Goal: Navigation & Orientation: Find specific page/section

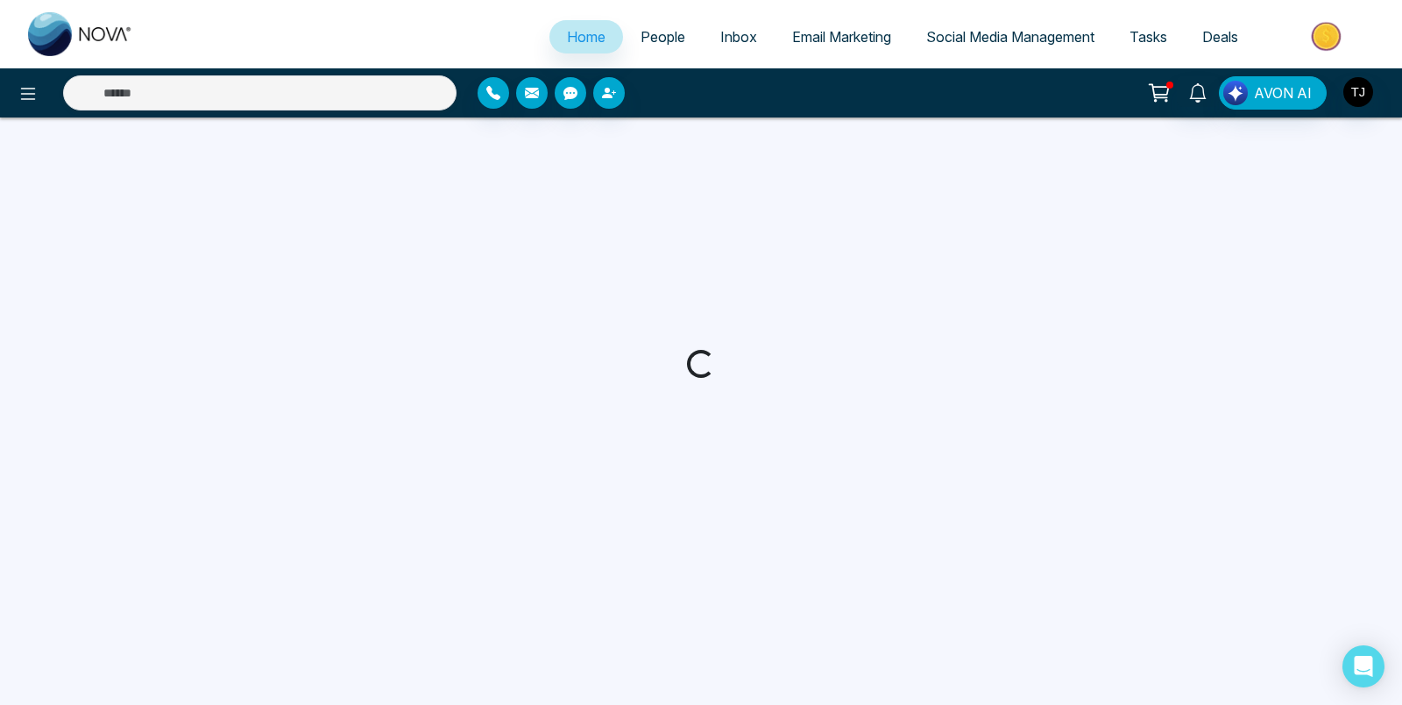
select select "*"
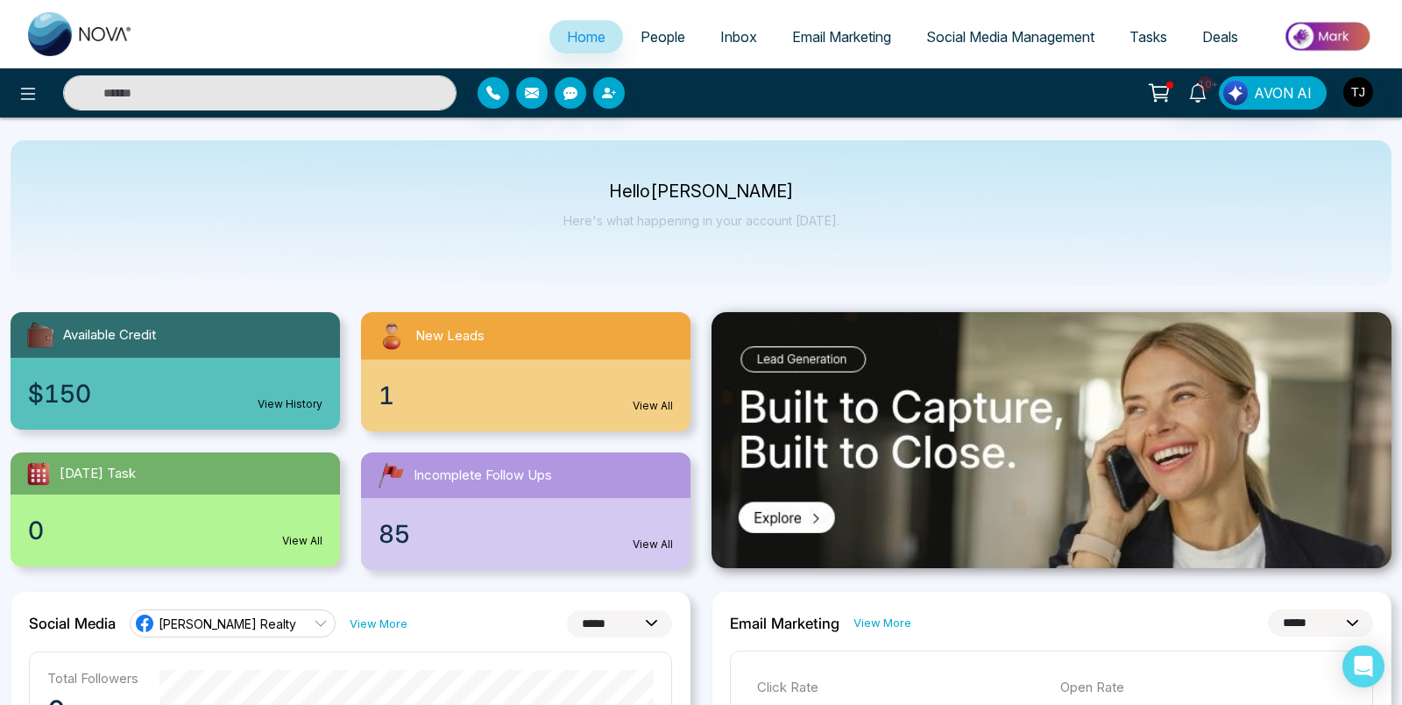
click at [659, 193] on p "Hello [PERSON_NAME]" at bounding box center [702, 191] width 276 height 15
click at [692, 191] on p "Hello [PERSON_NAME]" at bounding box center [702, 191] width 276 height 15
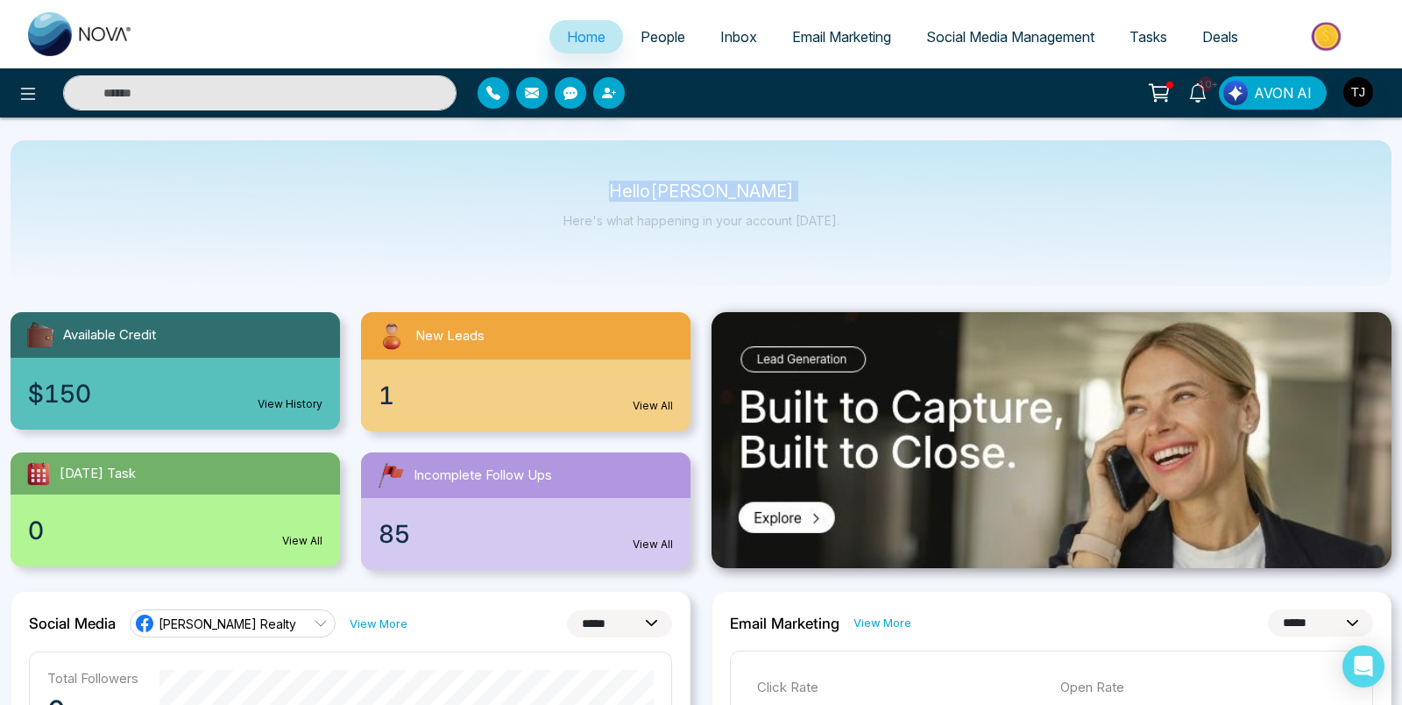
click at [692, 191] on p "Hello [PERSON_NAME]" at bounding box center [702, 191] width 276 height 15
click at [741, 195] on p "Hello [PERSON_NAME]" at bounding box center [702, 191] width 276 height 15
click at [706, 202] on div "Hello [PERSON_NAME] Here's what happening in your account [DATE]." at bounding box center [702, 213] width 276 height 58
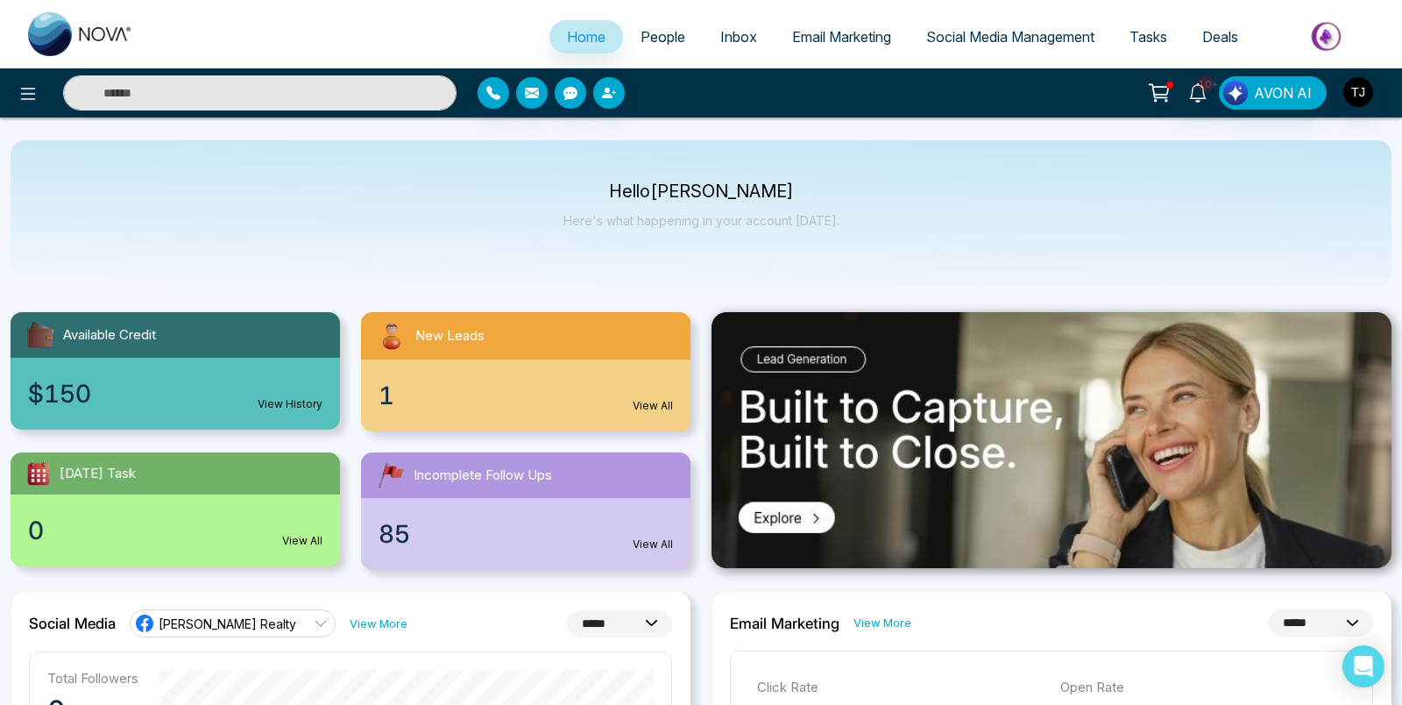
click at [698, 191] on p "Hello [PERSON_NAME]" at bounding box center [702, 191] width 276 height 15
click at [644, 195] on p "Hello [PERSON_NAME]" at bounding box center [702, 191] width 276 height 15
click at [715, 195] on p "Hello [PERSON_NAME]" at bounding box center [702, 191] width 276 height 15
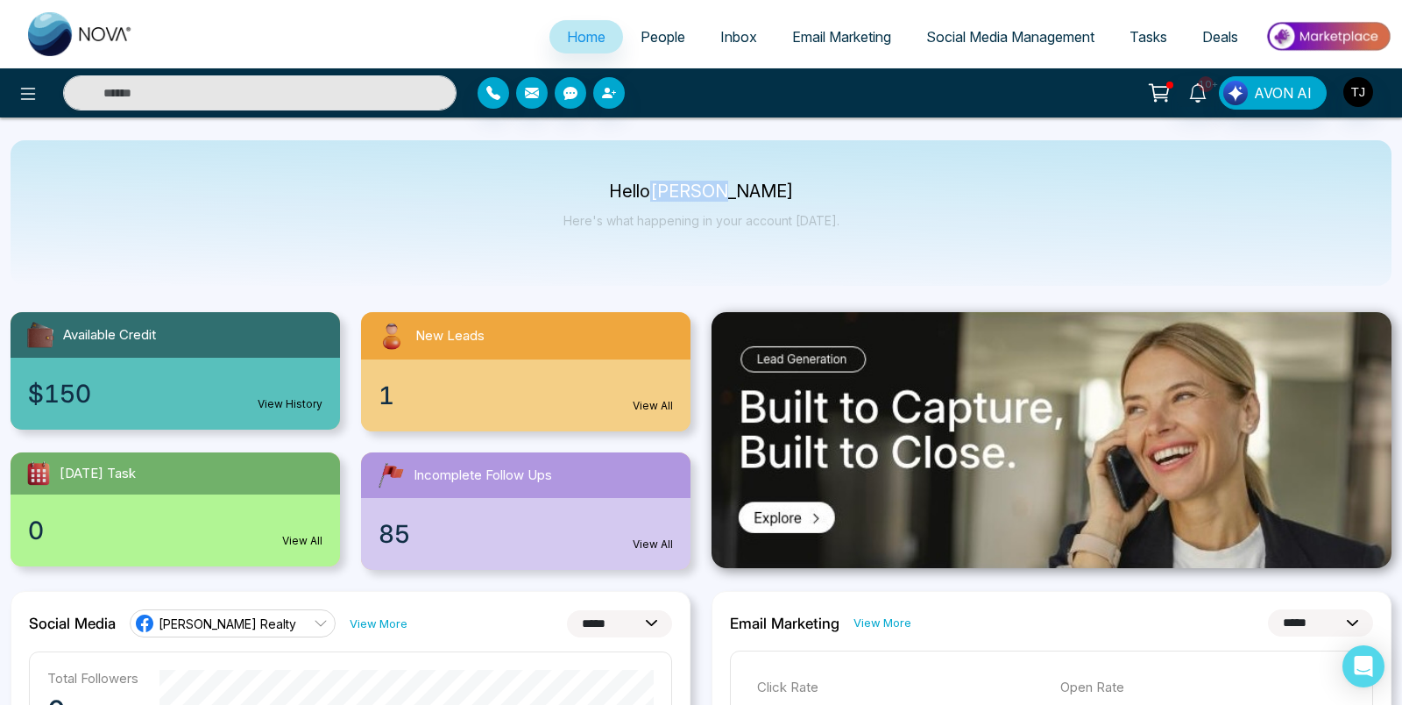
click at [715, 195] on p "Hello [PERSON_NAME]" at bounding box center [702, 191] width 276 height 15
click at [661, 204] on div "Hello [PERSON_NAME] Here's what happening in your account [DATE]." at bounding box center [702, 213] width 276 height 58
click at [685, 184] on p "Hello [PERSON_NAME]" at bounding box center [702, 191] width 276 height 15
click at [636, 189] on p "Hello [PERSON_NAME]" at bounding box center [702, 191] width 276 height 15
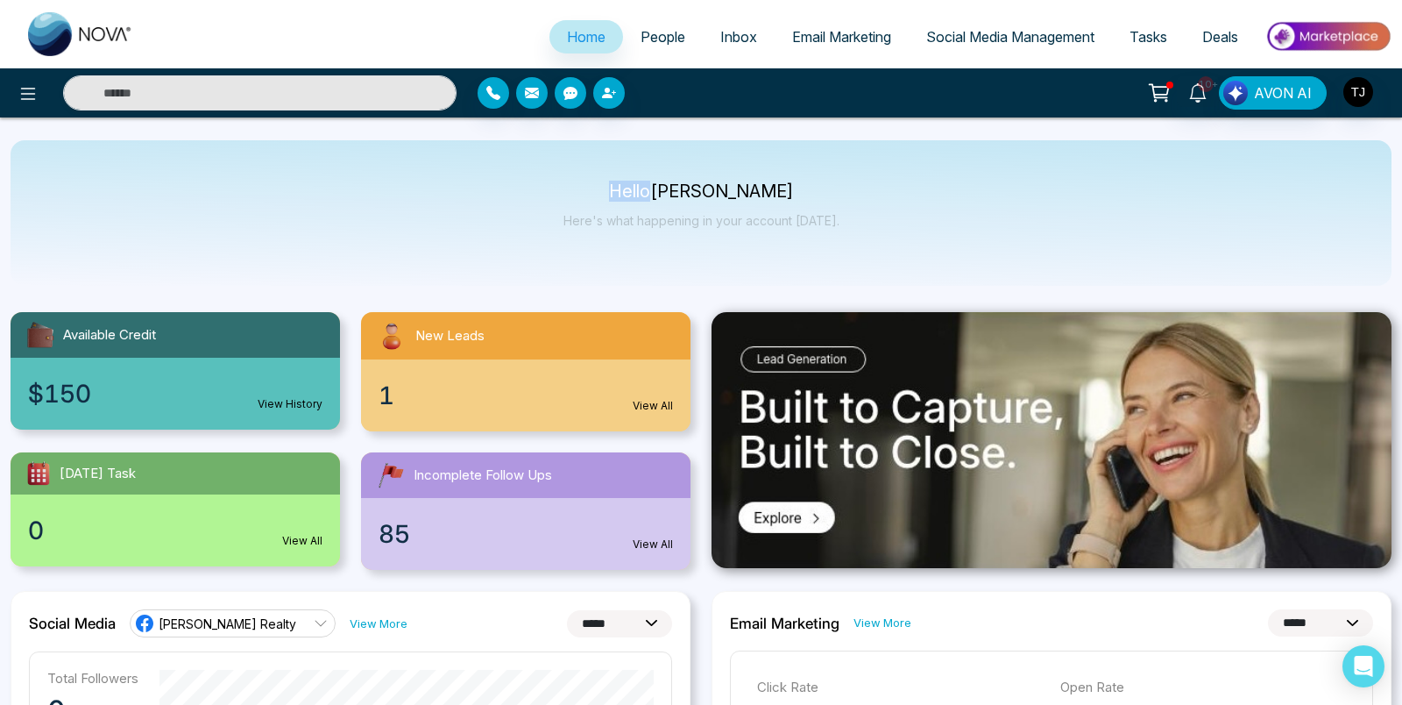
click at [636, 189] on p "Hello [PERSON_NAME]" at bounding box center [702, 191] width 276 height 15
click at [689, 194] on p "Hello [PERSON_NAME]" at bounding box center [702, 191] width 276 height 15
click at [757, 196] on p "Hello [PERSON_NAME]" at bounding box center [702, 191] width 276 height 15
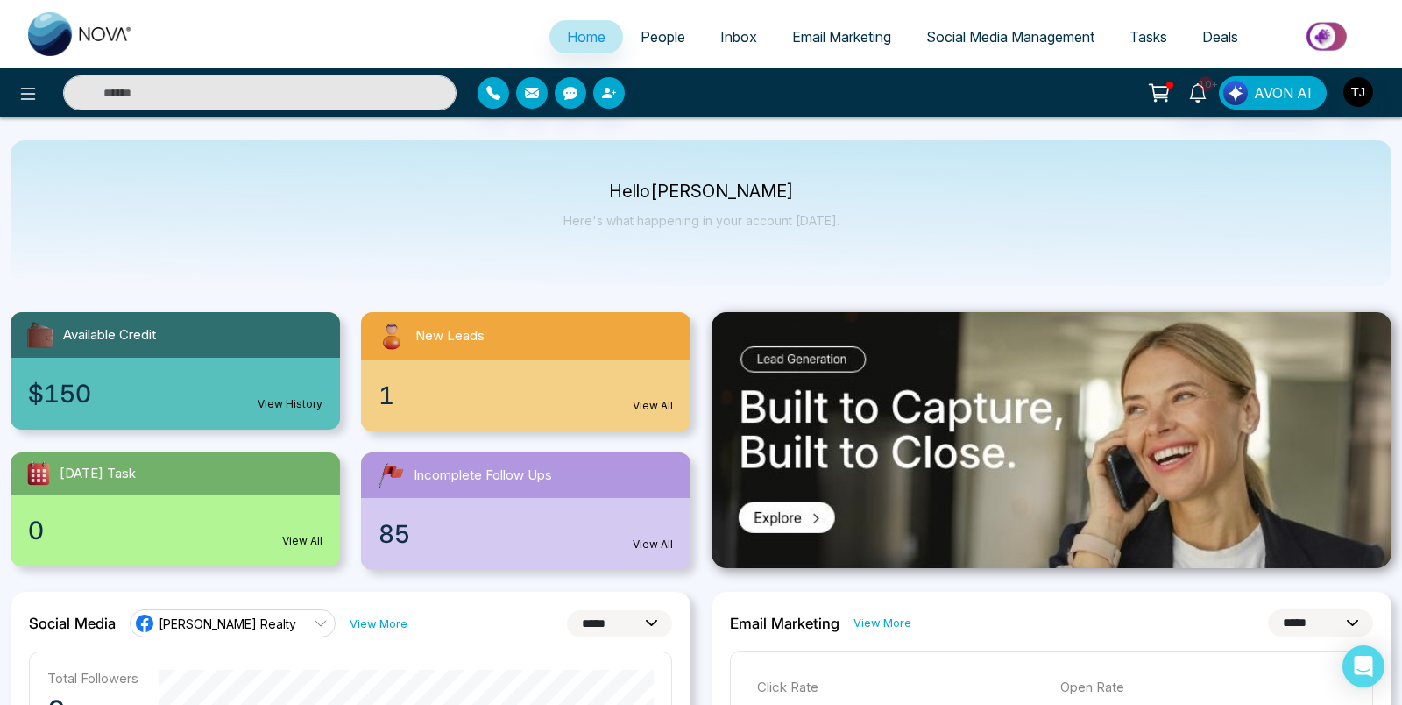
click at [705, 195] on p "Hello [PERSON_NAME]" at bounding box center [702, 191] width 276 height 15
click at [629, 184] on p "Hello [PERSON_NAME]" at bounding box center [702, 191] width 276 height 15
click at [696, 185] on p "Hello [PERSON_NAME]" at bounding box center [702, 191] width 276 height 15
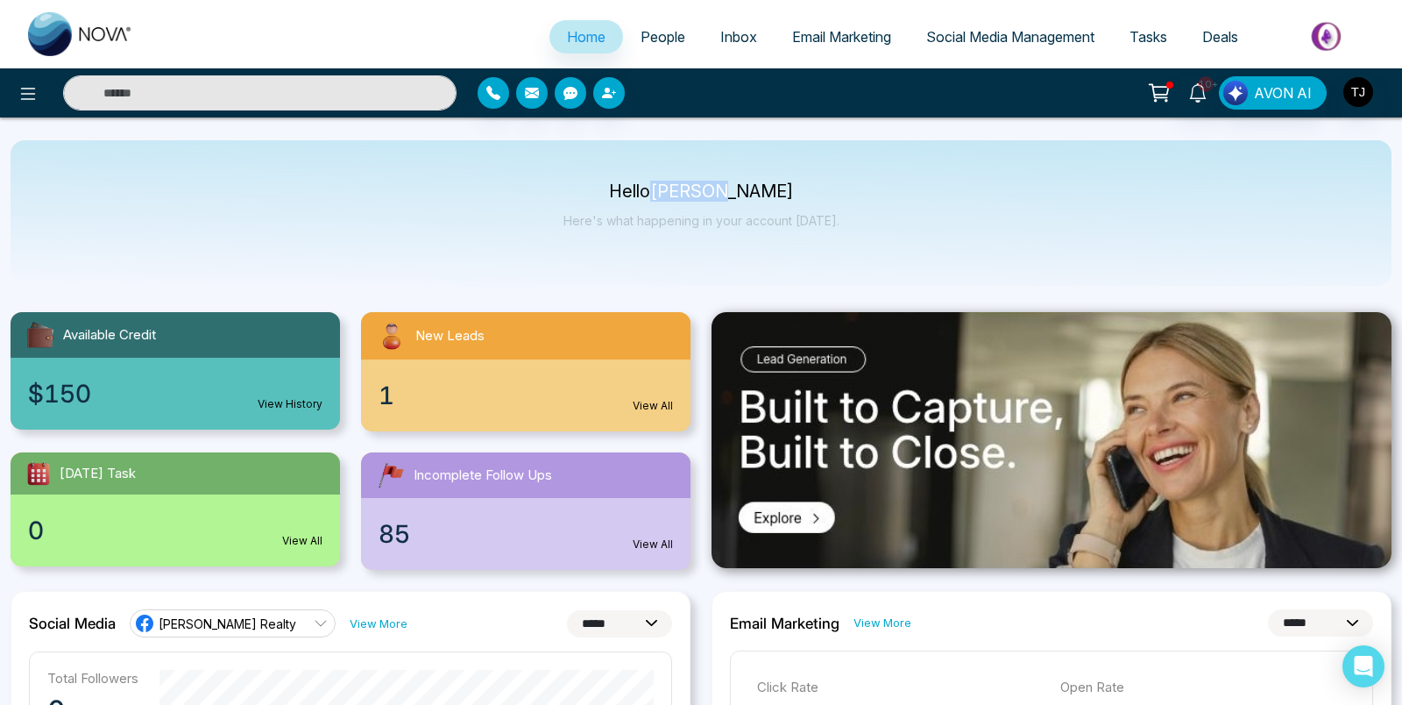
click at [696, 185] on p "Hello [PERSON_NAME]" at bounding box center [702, 191] width 276 height 15
click at [752, 192] on p "Hello [PERSON_NAME]" at bounding box center [702, 191] width 276 height 15
click at [713, 192] on p "Hello [PERSON_NAME]" at bounding box center [702, 191] width 276 height 15
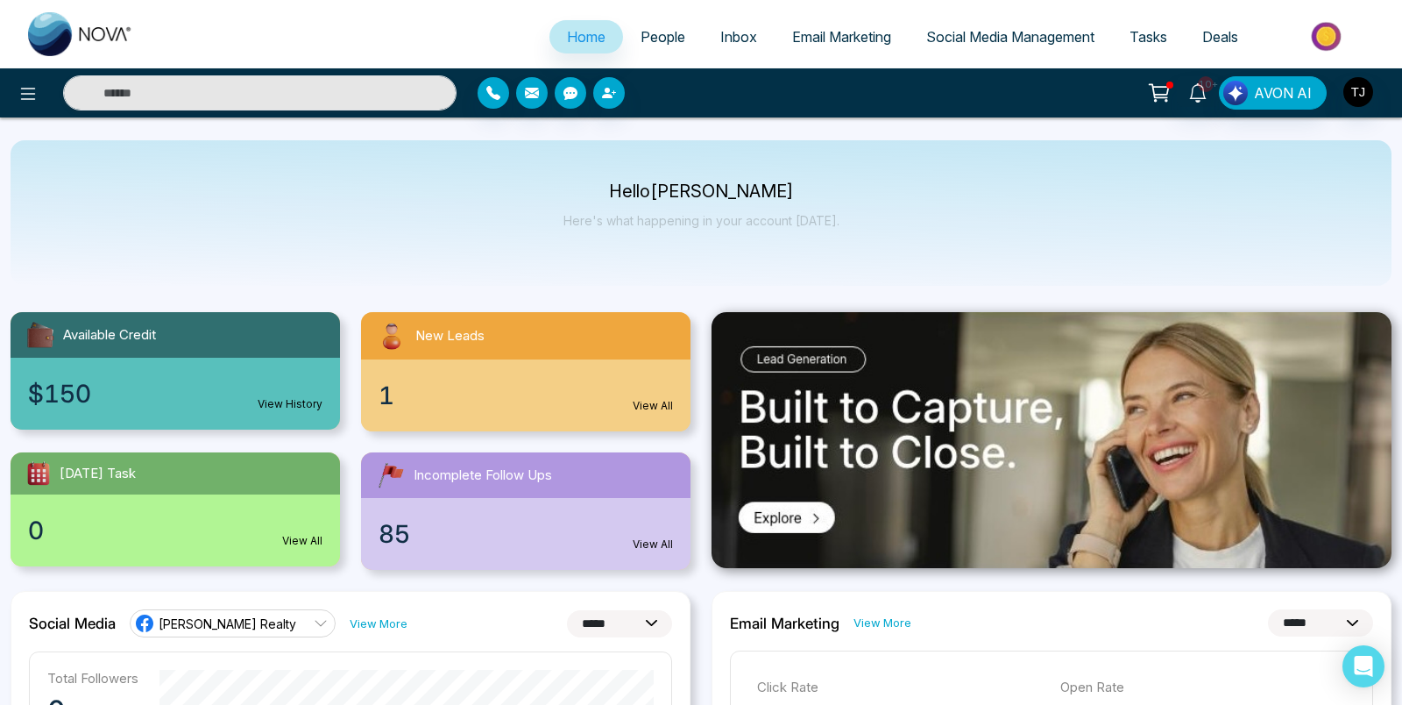
click at [641, 198] on p "Hello [PERSON_NAME]" at bounding box center [702, 191] width 276 height 15
click at [681, 196] on p "Hello [PERSON_NAME]" at bounding box center [702, 191] width 276 height 15
click at [741, 194] on p "Hello [PERSON_NAME]" at bounding box center [702, 191] width 276 height 15
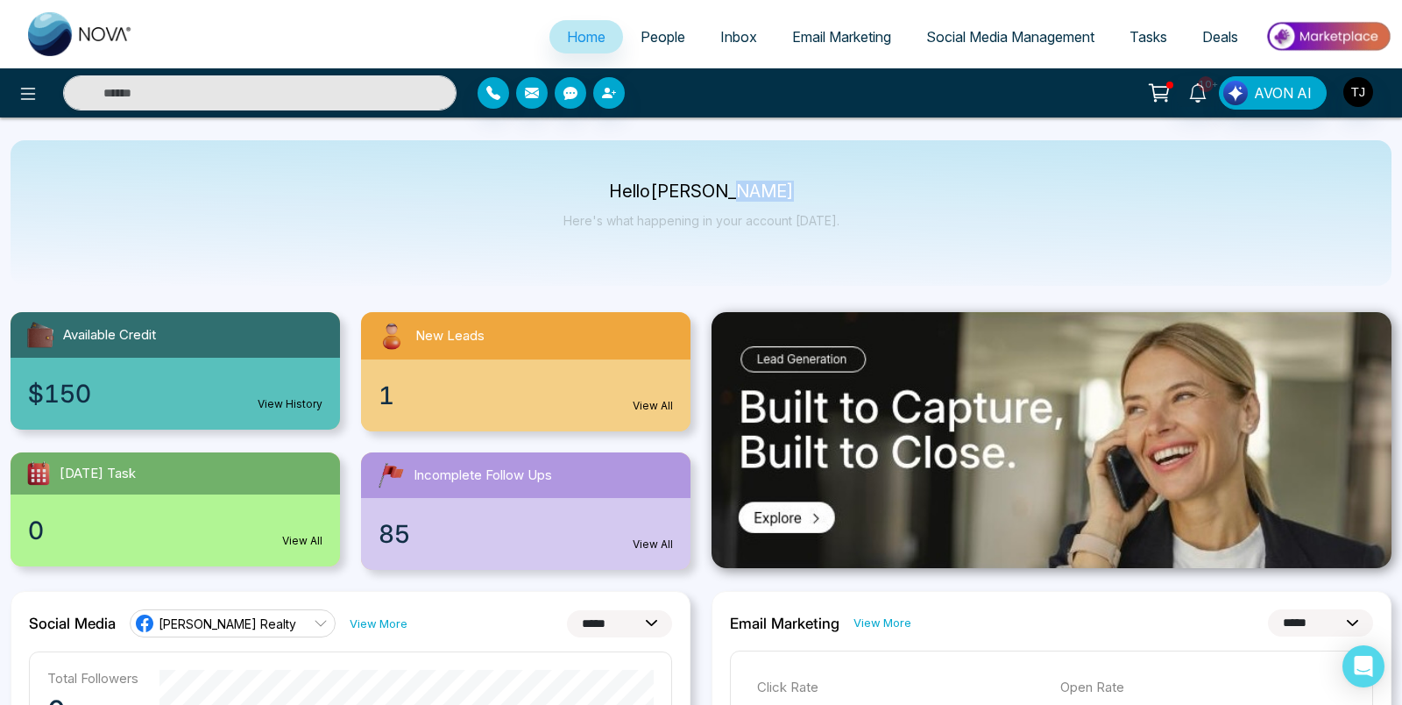
click at [741, 194] on p "Hello [PERSON_NAME]" at bounding box center [702, 191] width 276 height 15
click at [699, 195] on p "Hello [PERSON_NAME]" at bounding box center [702, 191] width 276 height 15
click at [749, 189] on p "Hello [PERSON_NAME]" at bounding box center [702, 191] width 276 height 15
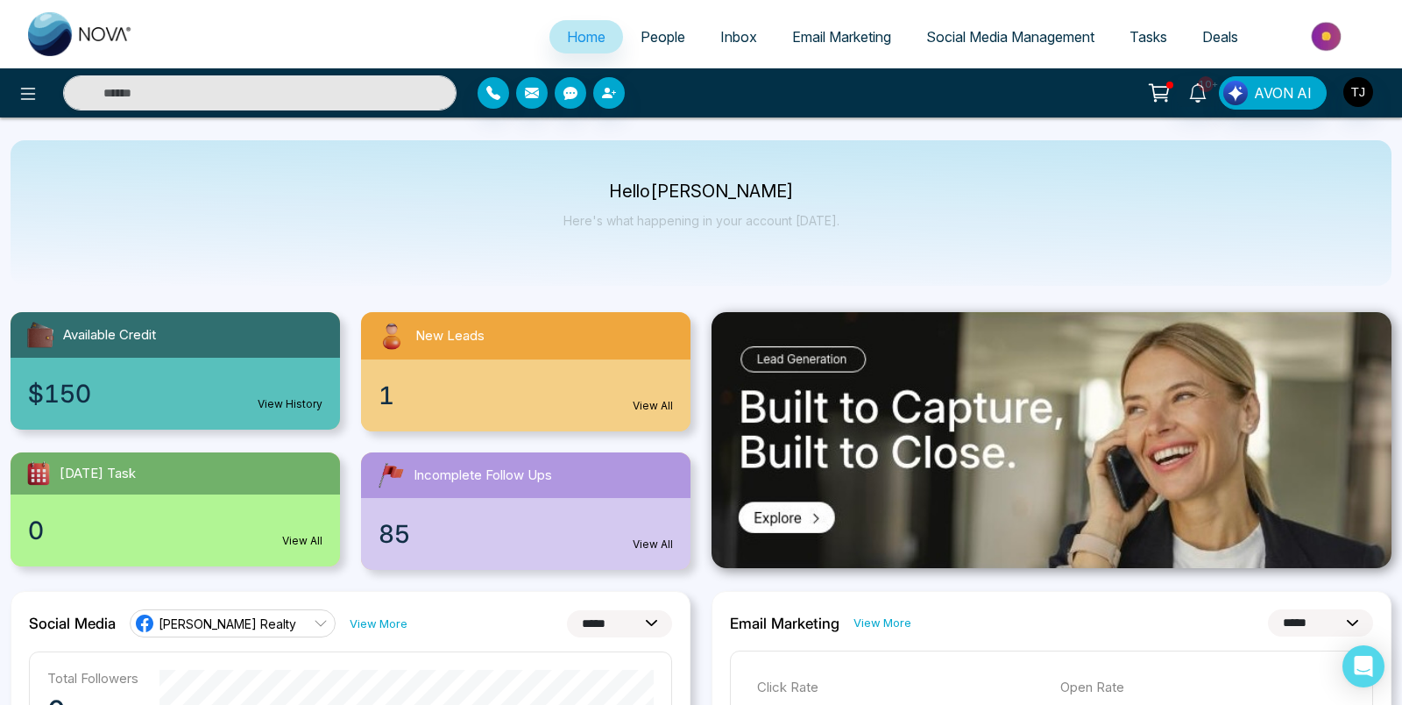
click at [698, 196] on p "Hello [PERSON_NAME]" at bounding box center [702, 191] width 276 height 15
click at [605, 193] on p "Hello [PERSON_NAME]" at bounding box center [702, 191] width 276 height 15
click at [694, 190] on p "Hello [PERSON_NAME]" at bounding box center [702, 191] width 276 height 15
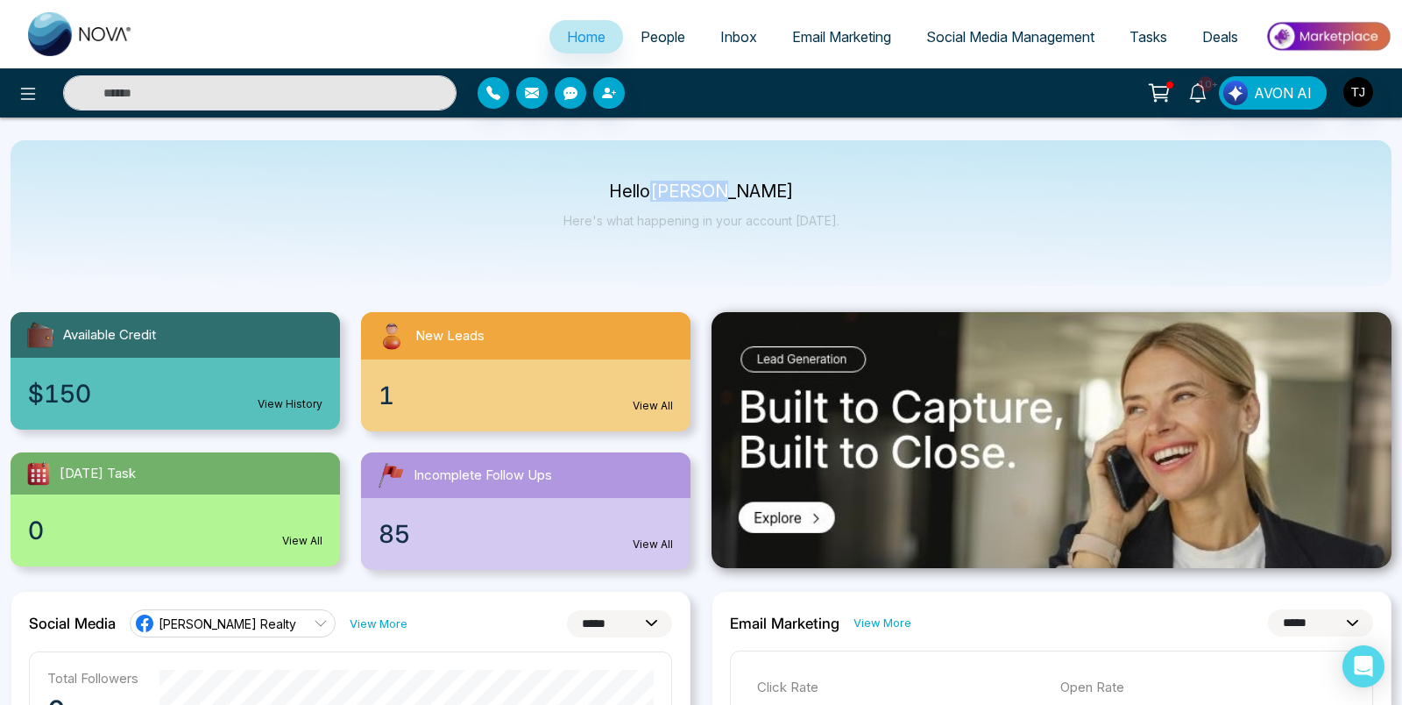
click at [694, 190] on p "Hello [PERSON_NAME]" at bounding box center [702, 191] width 276 height 15
click at [768, 190] on p "Hello [PERSON_NAME]" at bounding box center [702, 191] width 276 height 15
click at [713, 192] on p "Hello [PERSON_NAME]" at bounding box center [702, 191] width 276 height 15
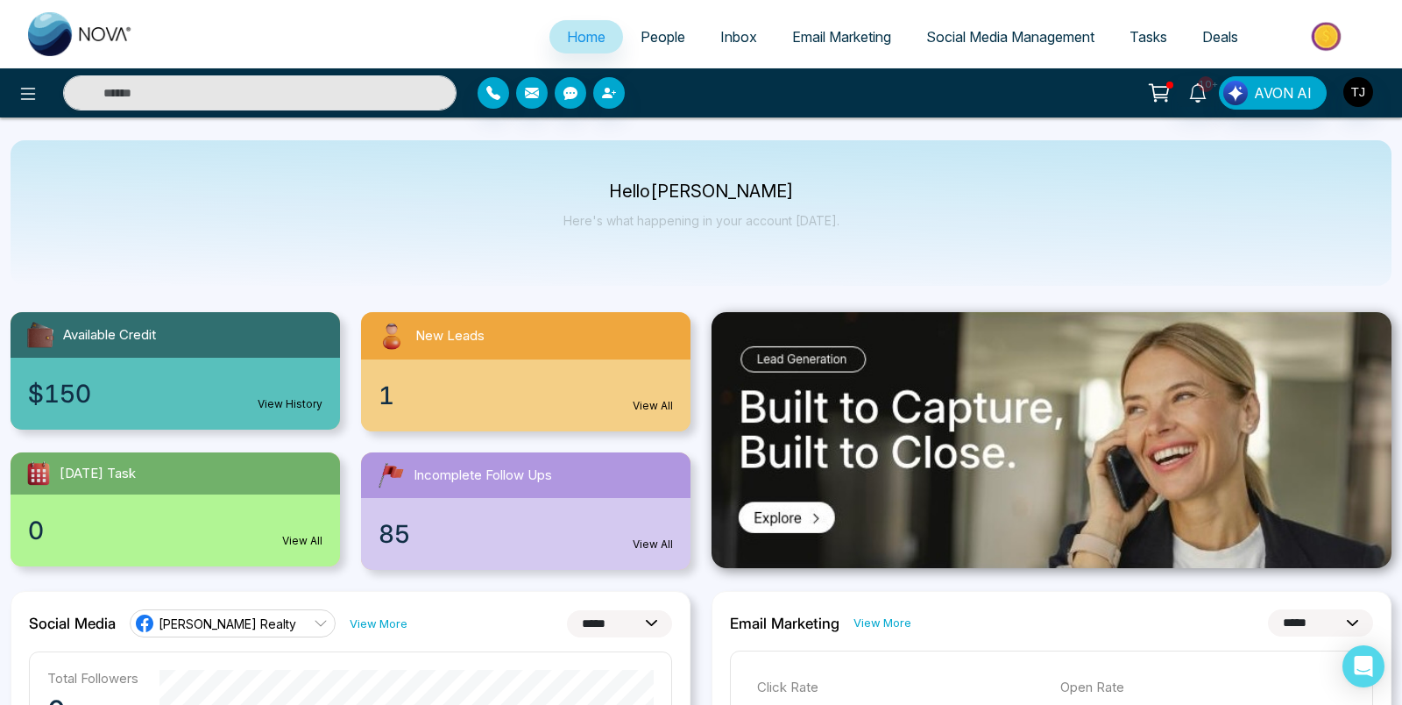
click at [606, 195] on p "Hello [PERSON_NAME]" at bounding box center [702, 191] width 276 height 15
click at [716, 188] on p "Hello [PERSON_NAME]" at bounding box center [702, 191] width 276 height 15
click at [726, 177] on div "Hello [PERSON_NAME] Here's what happening in your account [DATE]." at bounding box center [701, 212] width 1381 height 145
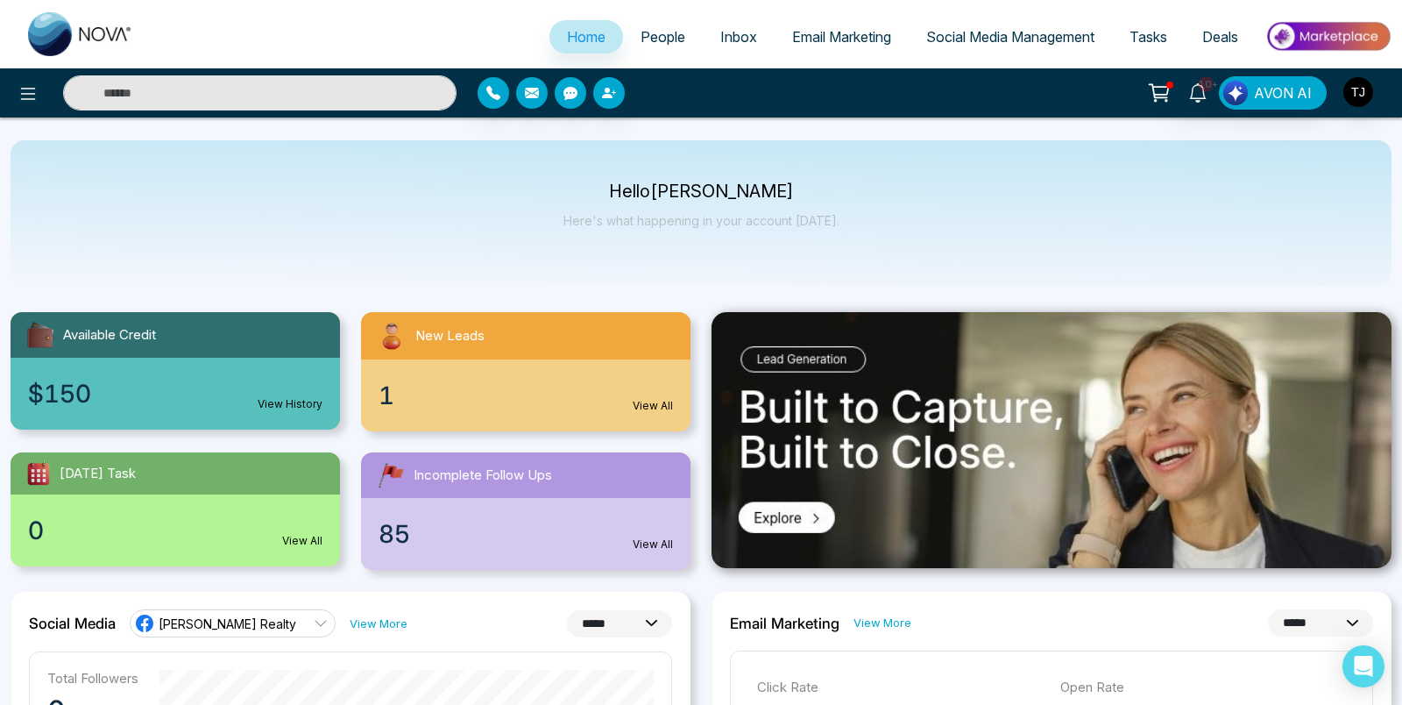
click at [731, 194] on p "Hello [PERSON_NAME]" at bounding box center [702, 191] width 276 height 15
click at [699, 194] on p "Hello [PERSON_NAME]" at bounding box center [702, 191] width 276 height 15
click at [632, 186] on p "Hello [PERSON_NAME]" at bounding box center [702, 191] width 276 height 15
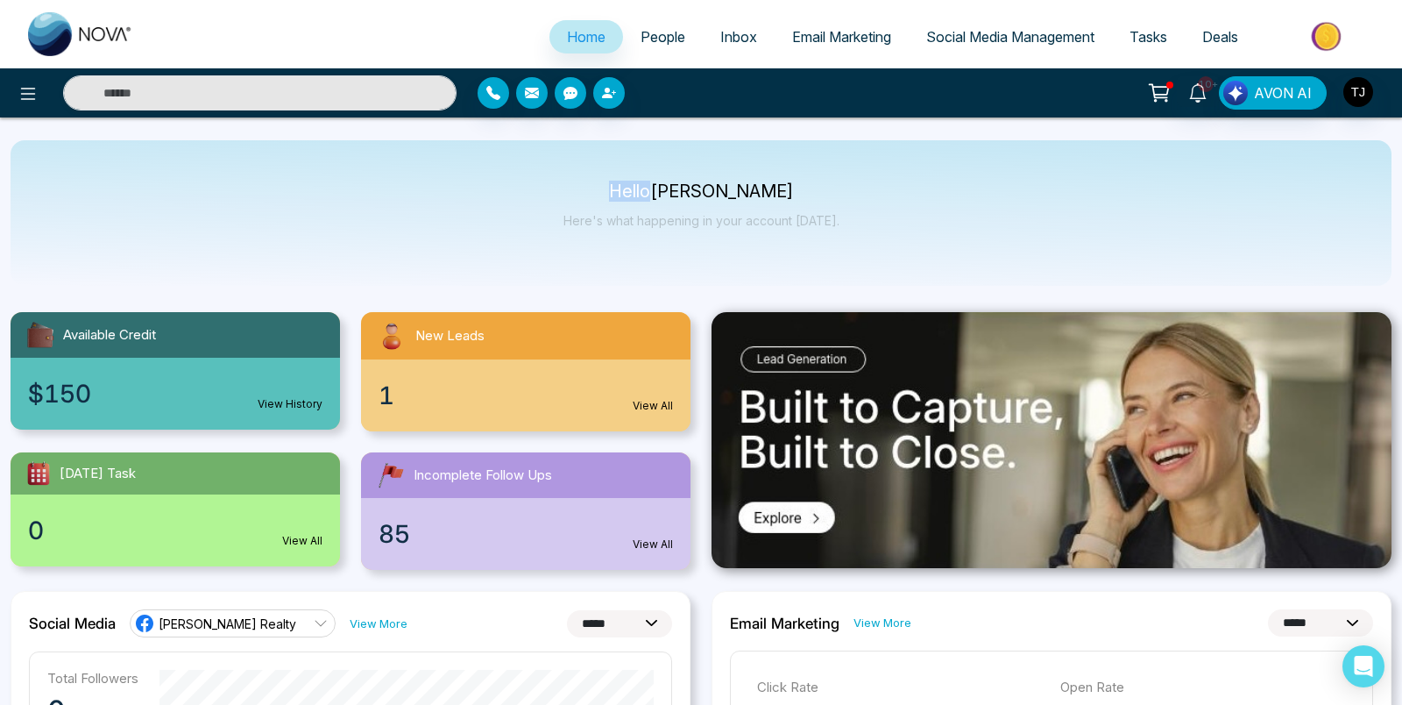
click at [632, 186] on p "Hello [PERSON_NAME]" at bounding box center [702, 191] width 276 height 15
click at [682, 188] on p "Hello [PERSON_NAME]" at bounding box center [702, 191] width 276 height 15
click at [734, 191] on p "Hello [PERSON_NAME]" at bounding box center [702, 191] width 276 height 15
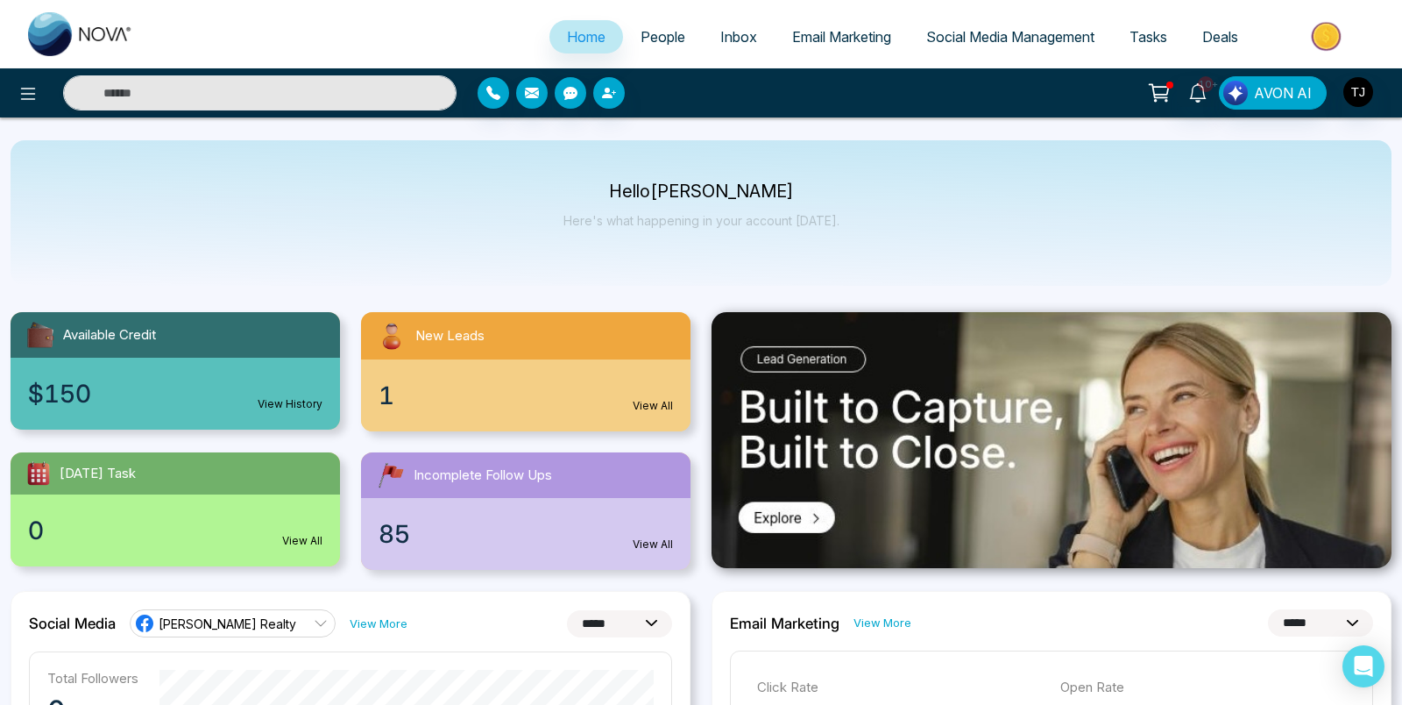
click at [705, 193] on p "Hello [PERSON_NAME]" at bounding box center [702, 191] width 276 height 15
click at [638, 197] on p "Hello [PERSON_NAME]" at bounding box center [702, 191] width 276 height 15
click at [641, 32] on span "People" at bounding box center [663, 37] width 45 height 18
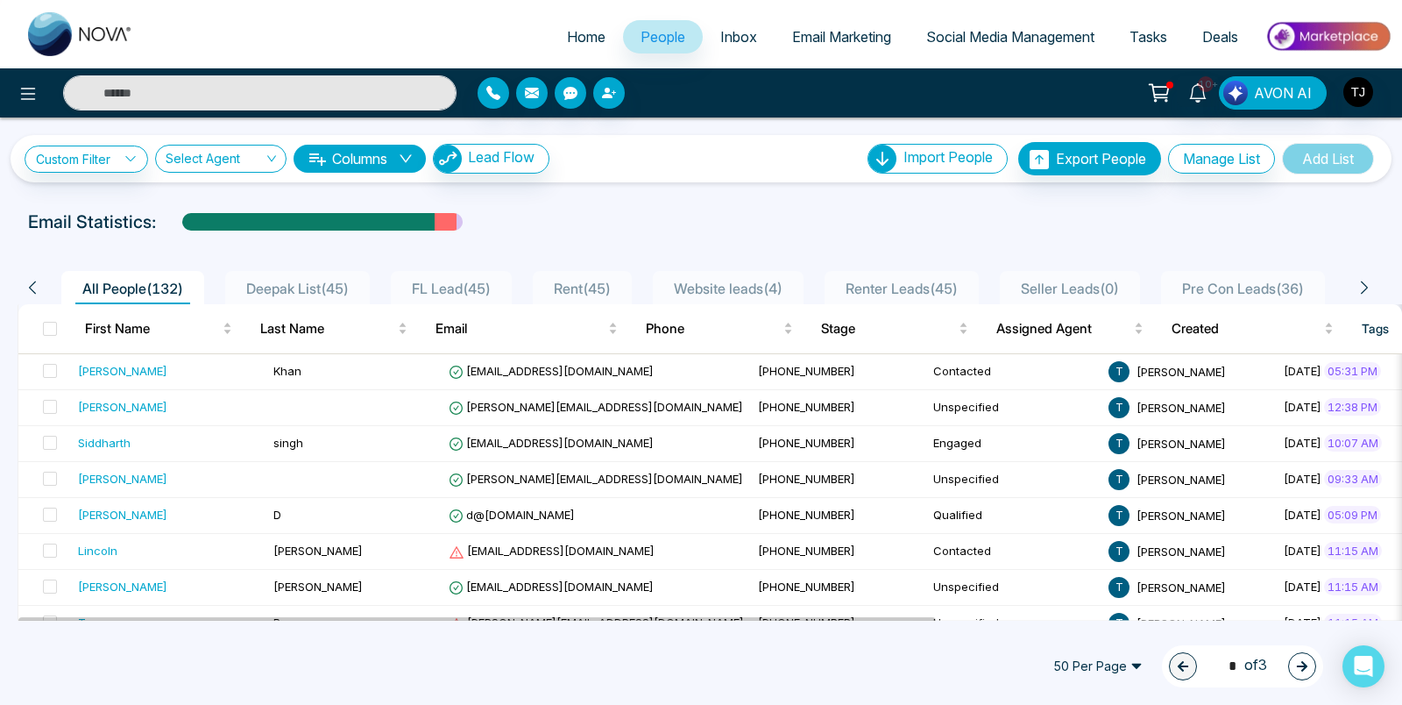
click at [694, 124] on div "Custom Filter Choose a filters Cancel Apply Select Agent Columns Lead Flow Impo…" at bounding box center [701, 149] width 1402 height 65
click at [578, 52] on link "Home" at bounding box center [587, 36] width 74 height 33
select select "*"
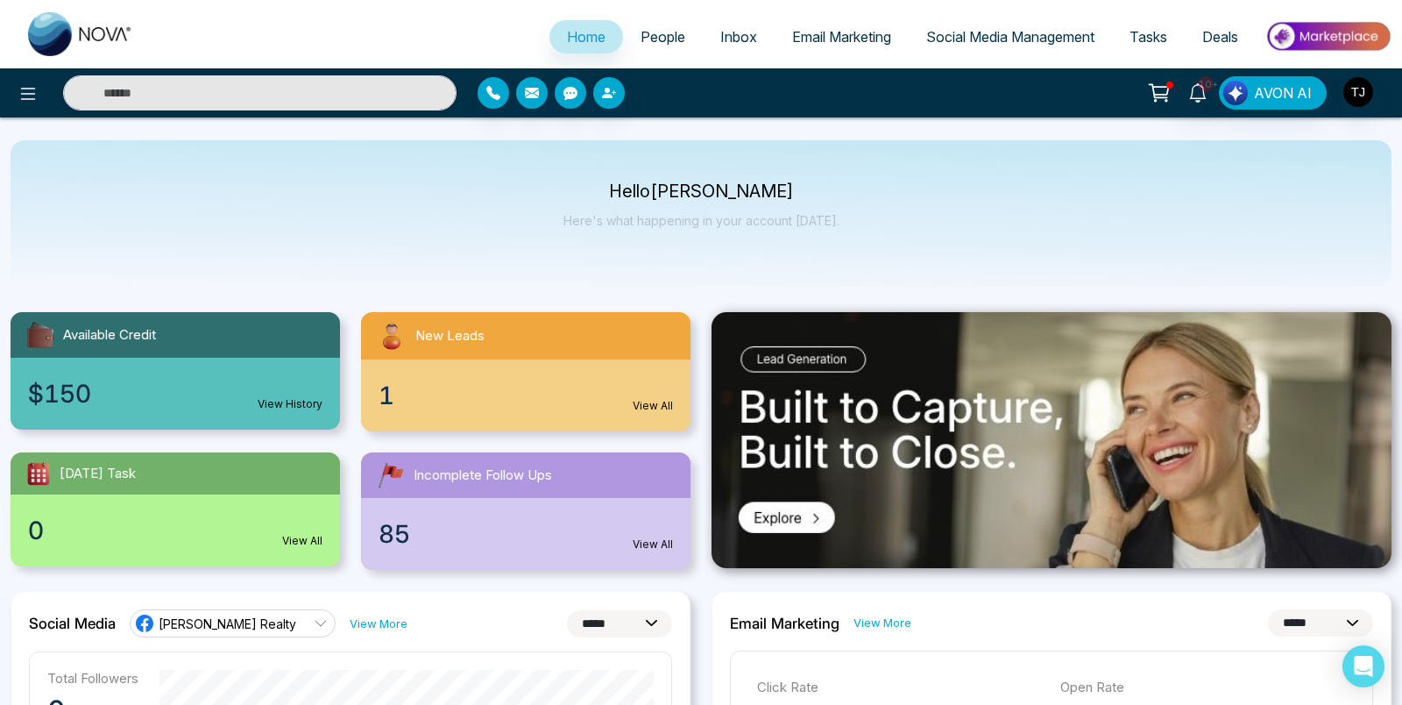
click at [684, 188] on p "Hello [PERSON_NAME]" at bounding box center [702, 191] width 276 height 15
click at [747, 196] on p "Hello [PERSON_NAME]" at bounding box center [702, 191] width 276 height 15
click at [642, 188] on p "Hello [PERSON_NAME]" at bounding box center [702, 191] width 276 height 15
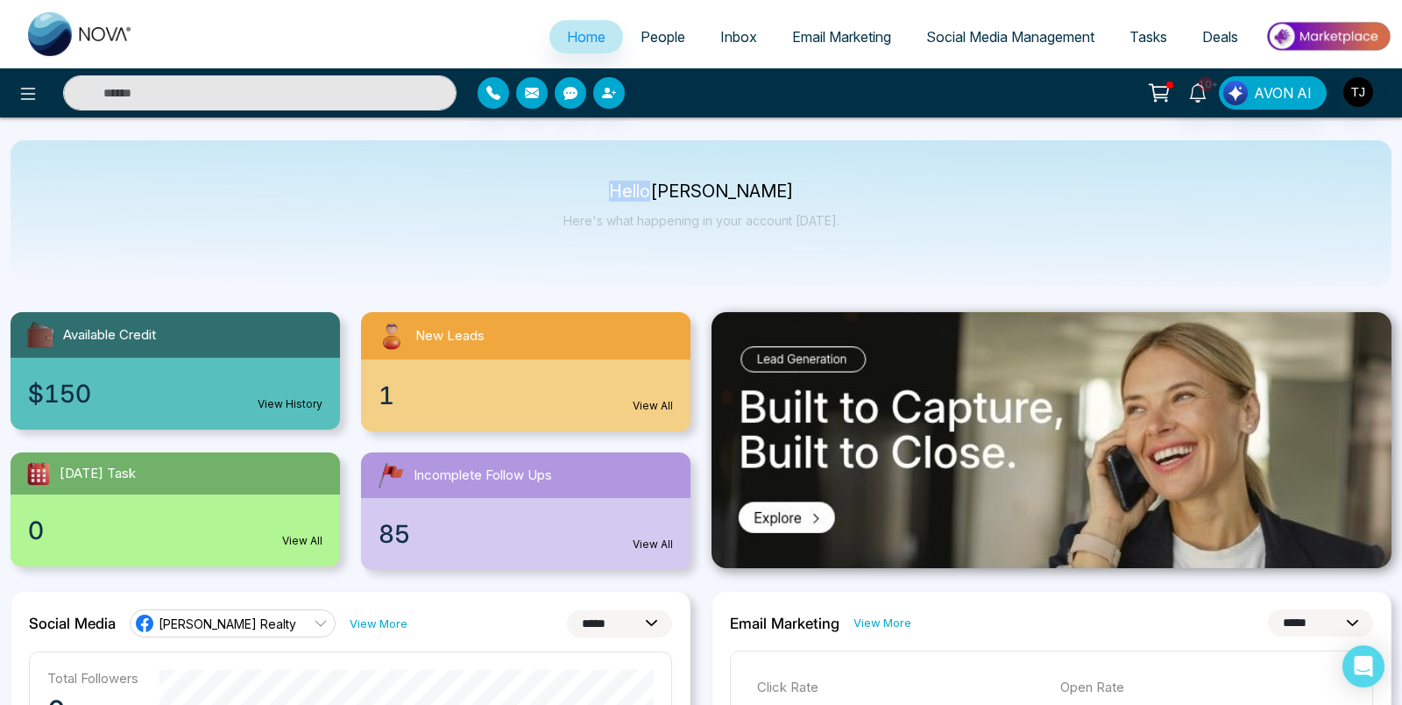
click at [642, 188] on p "Hello [PERSON_NAME]" at bounding box center [702, 191] width 276 height 15
click at [701, 188] on p "Hello [PERSON_NAME]" at bounding box center [702, 191] width 276 height 15
click at [751, 186] on p "Hello [PERSON_NAME]" at bounding box center [702, 191] width 276 height 15
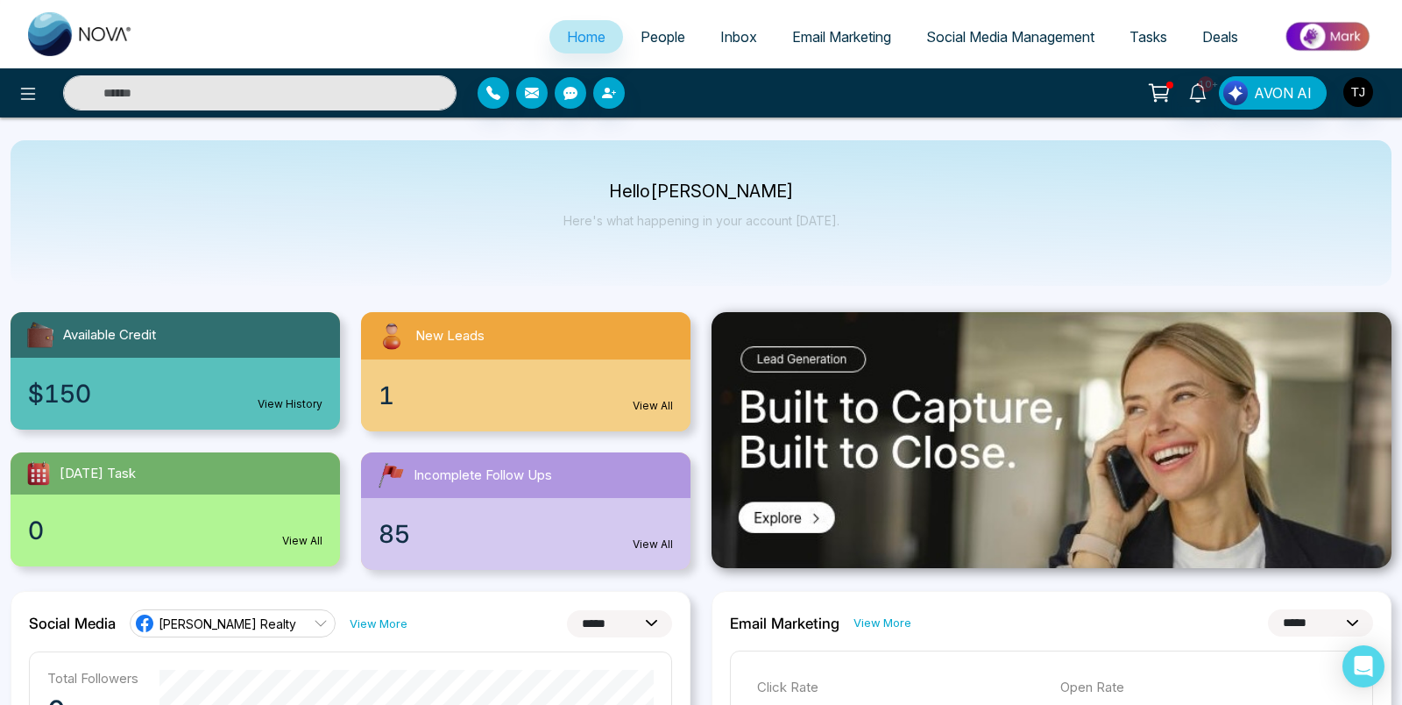
click at [685, 184] on p "Hello [PERSON_NAME]" at bounding box center [702, 191] width 276 height 15
click at [624, 193] on p "Hello [PERSON_NAME]" at bounding box center [702, 191] width 276 height 15
click at [709, 188] on p "Hello [PERSON_NAME]" at bounding box center [702, 191] width 276 height 15
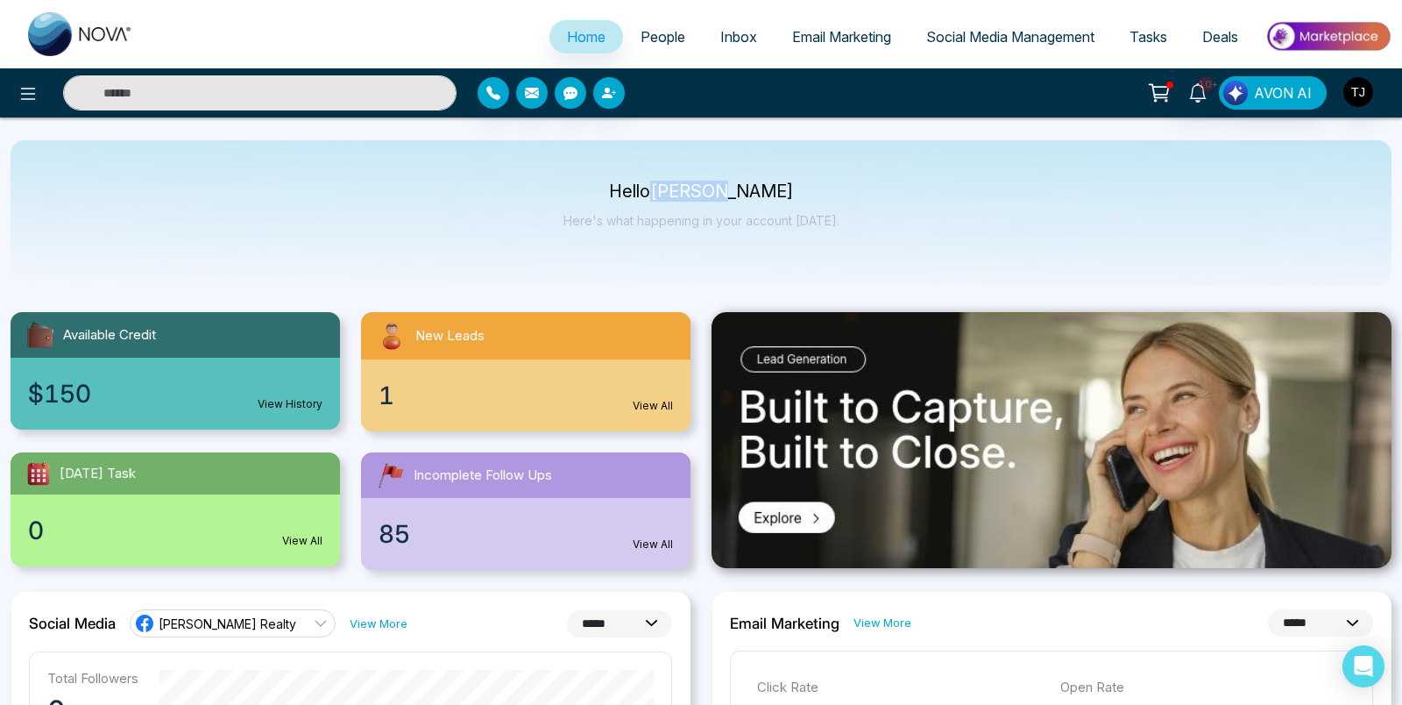
click at [709, 188] on p "Hello [PERSON_NAME]" at bounding box center [702, 191] width 276 height 15
click at [770, 192] on p "Hello [PERSON_NAME]" at bounding box center [702, 191] width 276 height 15
click at [1206, 85] on span "10+" at bounding box center [1206, 84] width 16 height 16
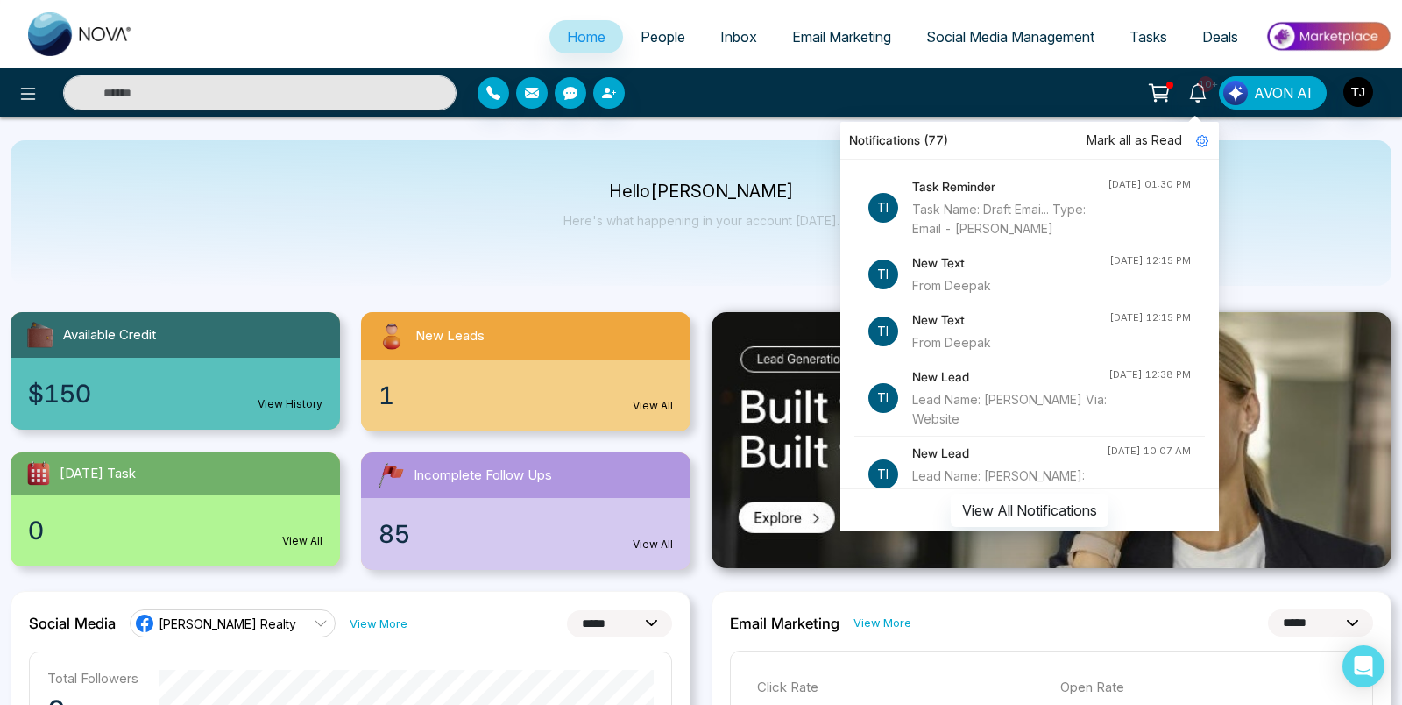
click at [1164, 133] on span "Mark all as Read" at bounding box center [1135, 140] width 96 height 19
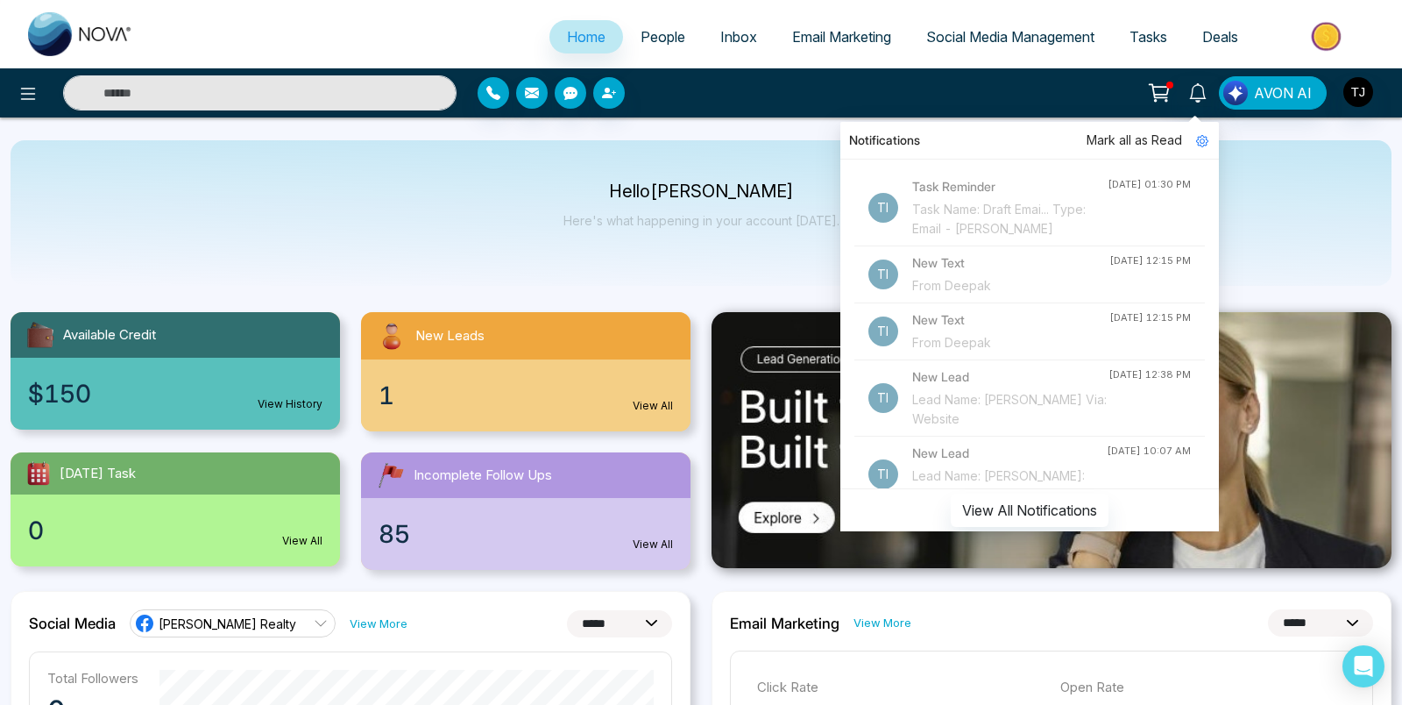
click at [1276, 160] on div "Hello [PERSON_NAME] Here's what happening in your account [DATE]." at bounding box center [701, 212] width 1381 height 145
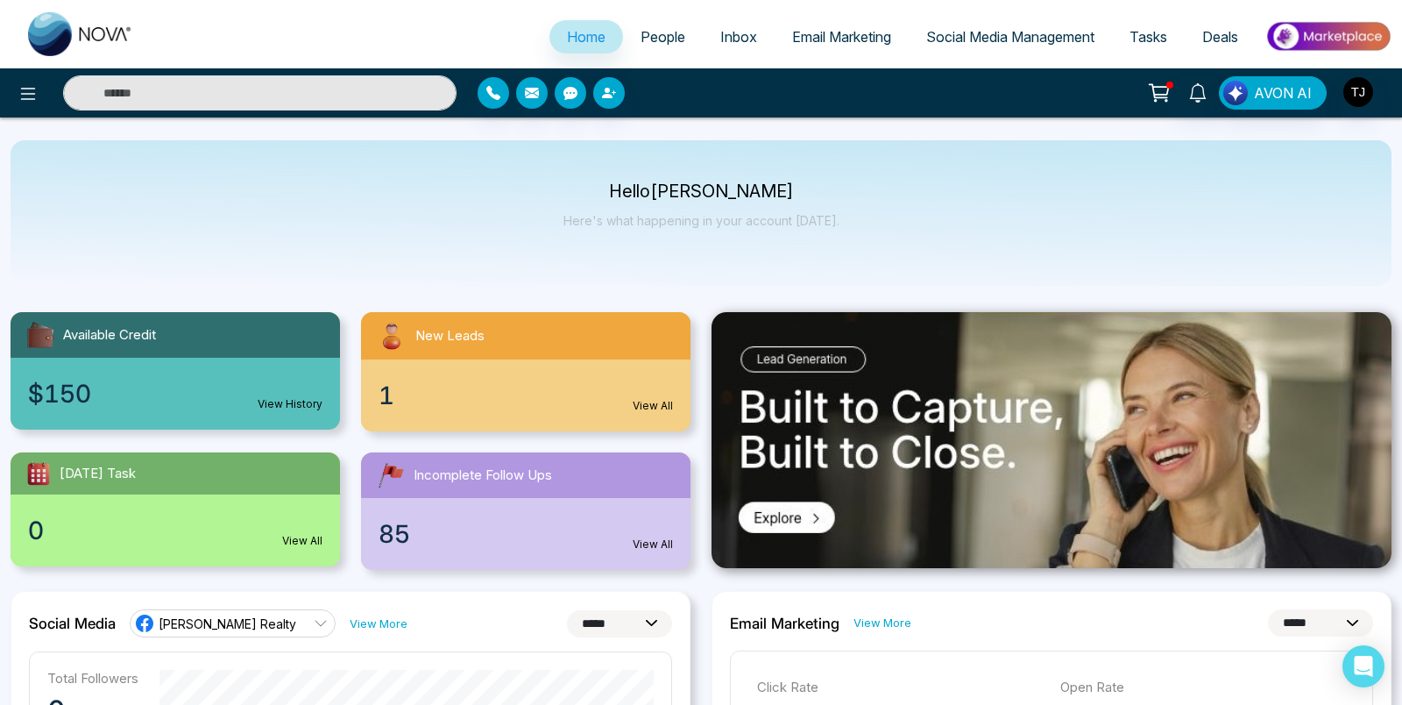
click at [1167, 90] on icon at bounding box center [1159, 93] width 25 height 25
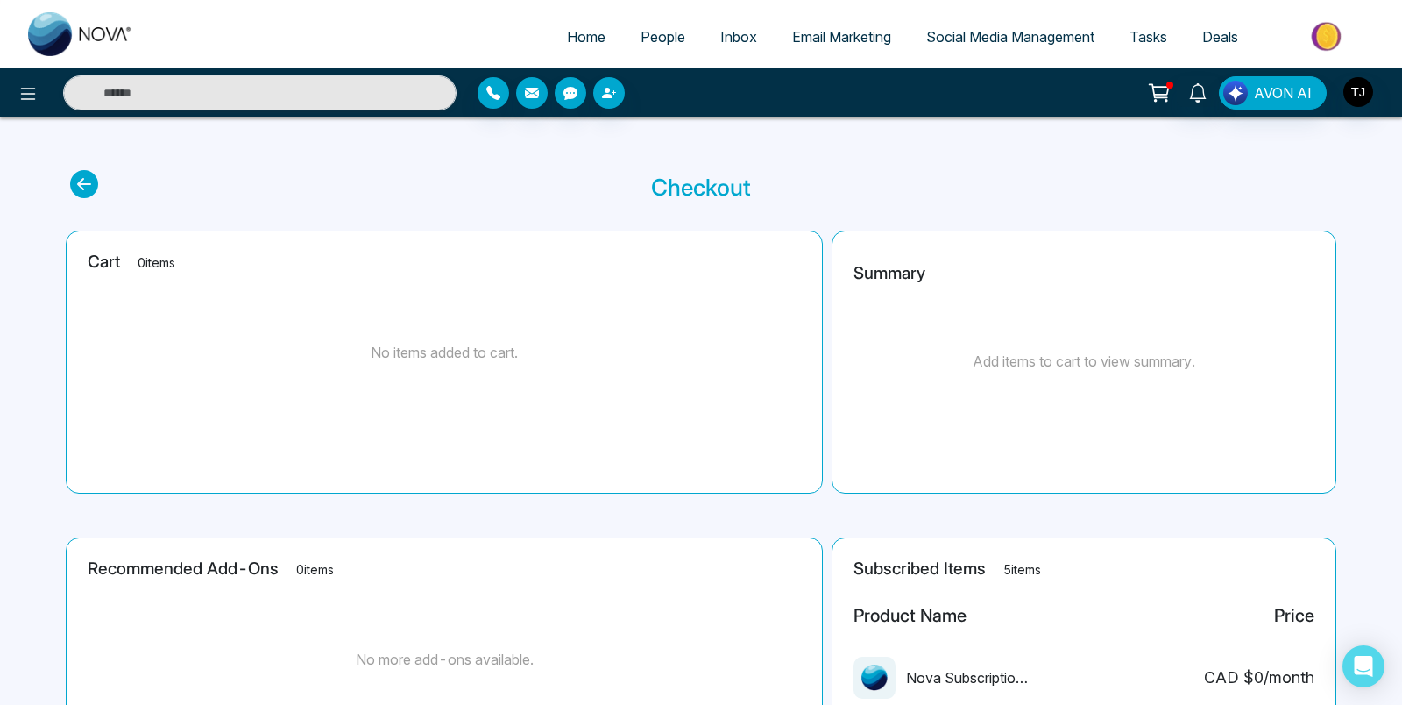
click at [568, 37] on span "Home" at bounding box center [586, 37] width 39 height 18
select select "*"
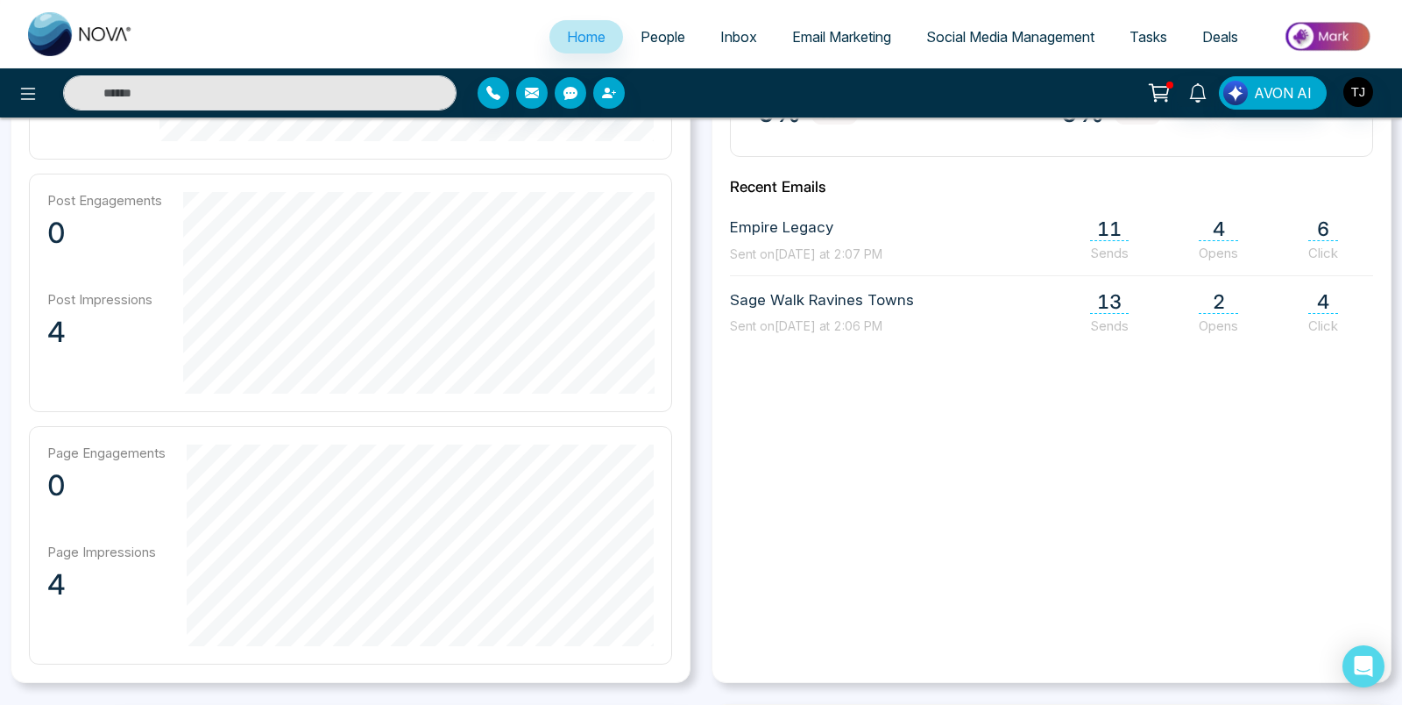
scroll to position [741, 0]
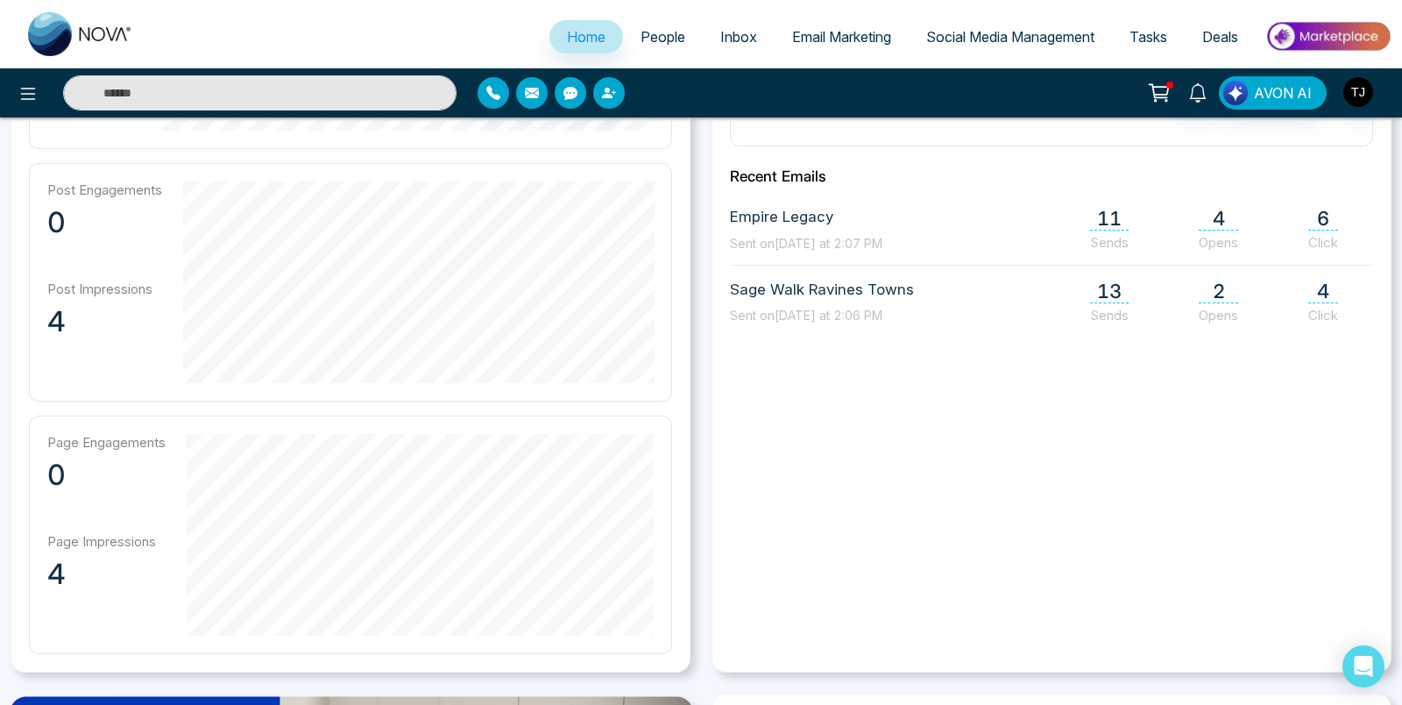
click at [1323, 34] on img at bounding box center [1328, 36] width 127 height 39
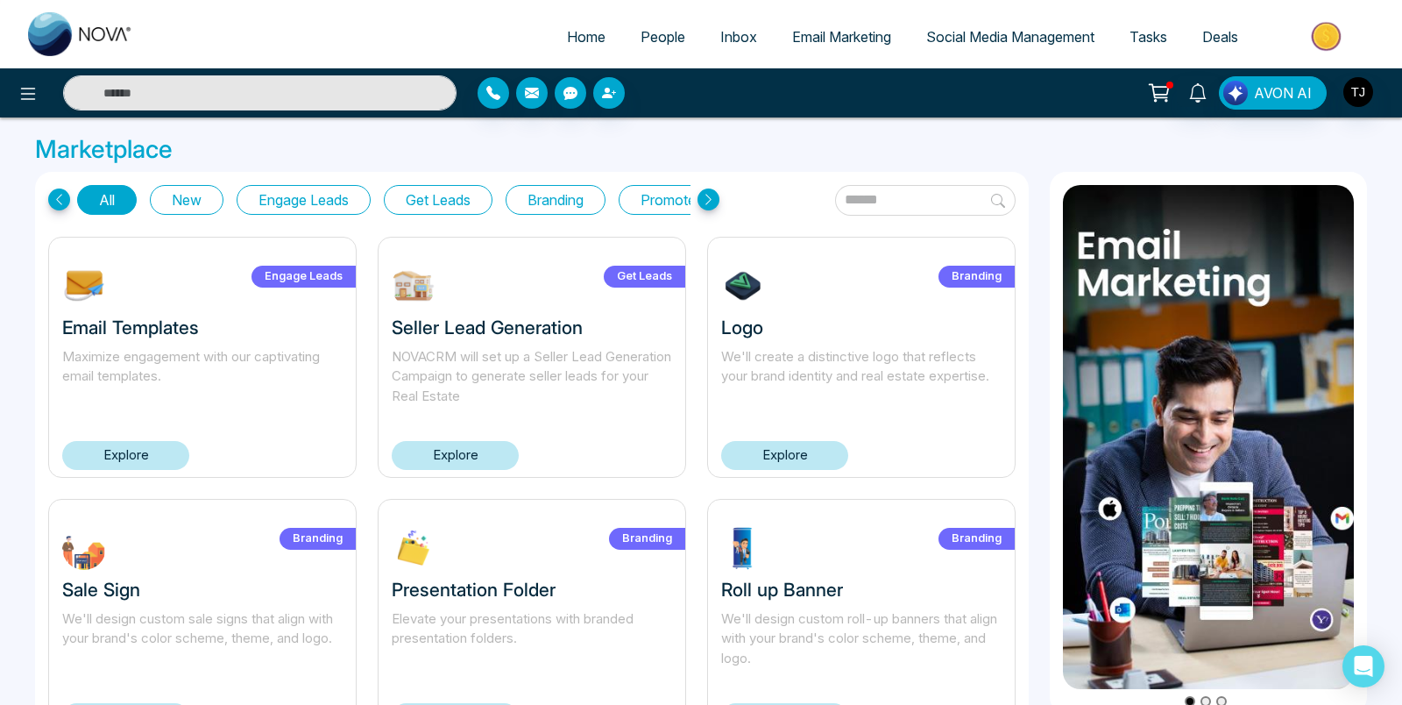
click at [567, 32] on span "Home" at bounding box center [586, 37] width 39 height 18
select select "*"
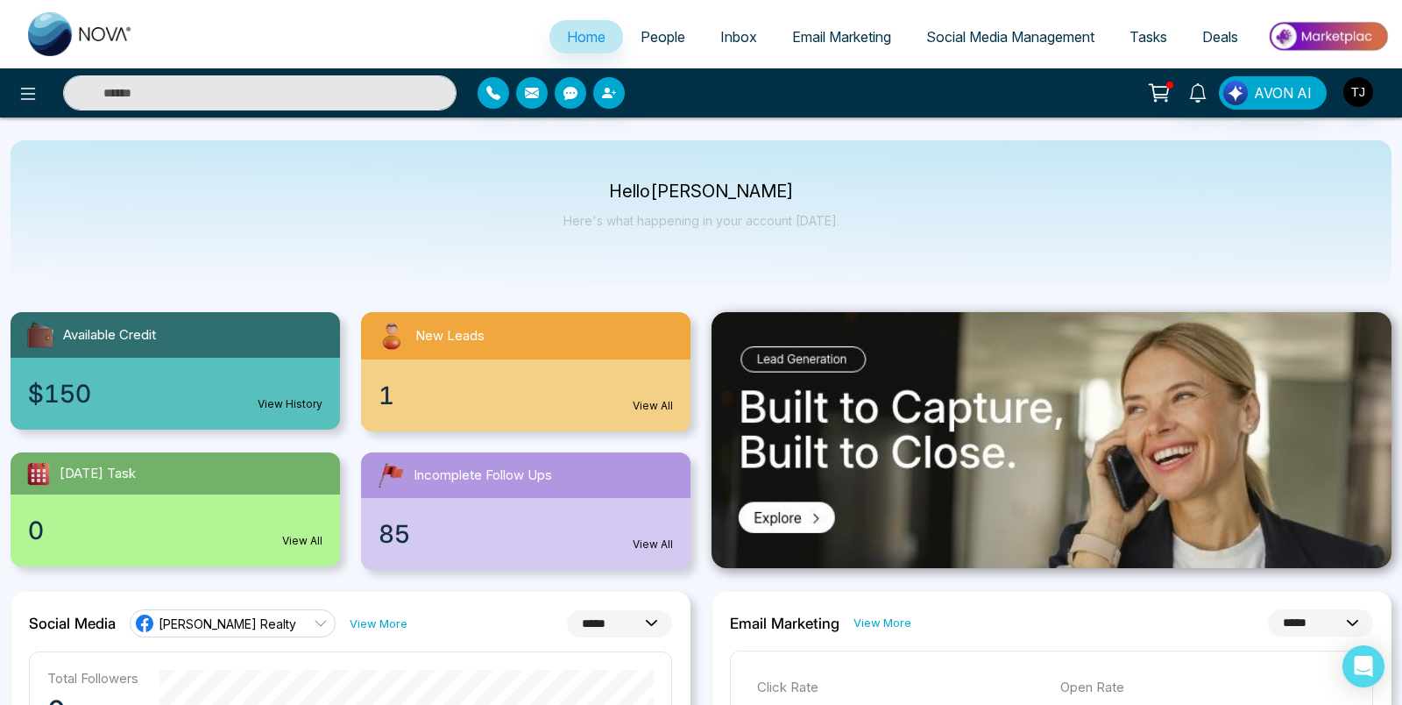
click at [722, 4] on div "Home People Inbox Email Marketing Social Media Management Tasks Deals" at bounding box center [701, 34] width 1402 height 68
